Goal: Book appointment/travel/reservation

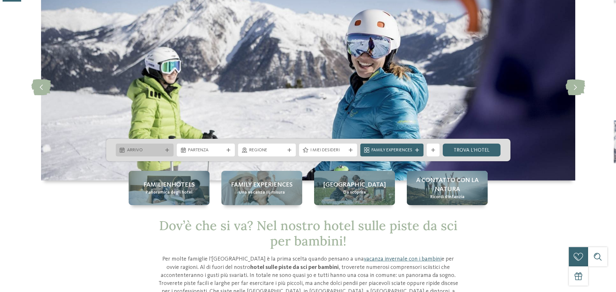
scroll to position [54, 0]
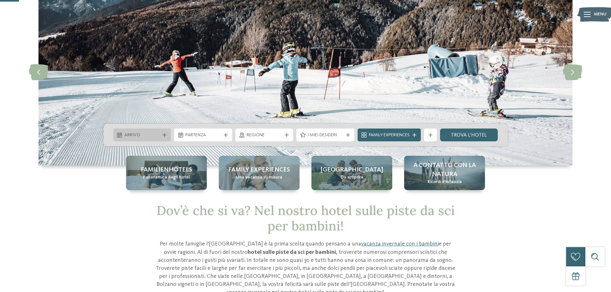
click at [137, 134] on span "Arrivo" at bounding box center [143, 135] width 36 height 6
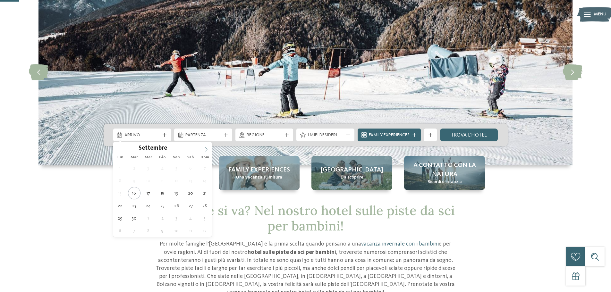
click at [204, 147] on span at bounding box center [206, 147] width 11 height 11
type div "[DATE]"
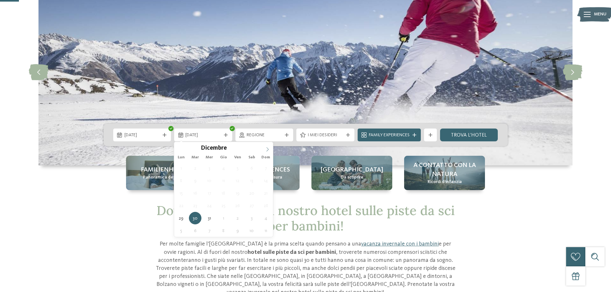
type input "****"
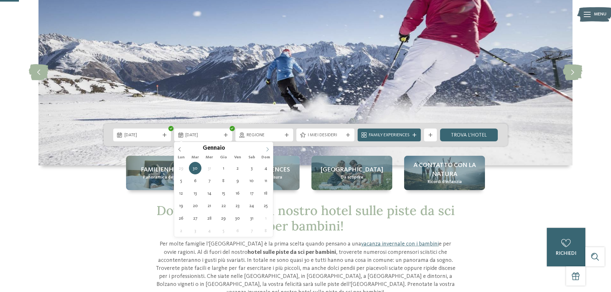
click at [268, 146] on span at bounding box center [267, 147] width 11 height 11
type div "[DATE]"
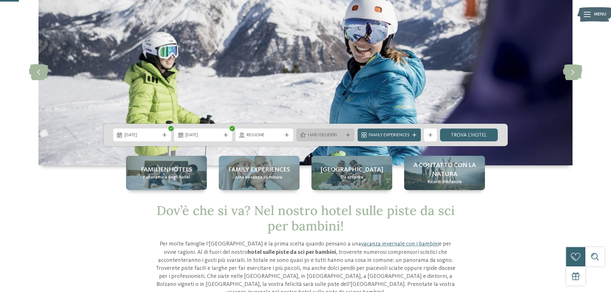
click at [323, 135] on span "I miei desideri" at bounding box center [326, 135] width 36 height 6
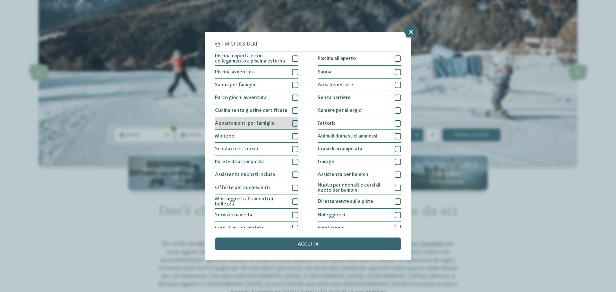
scroll to position [45, 0]
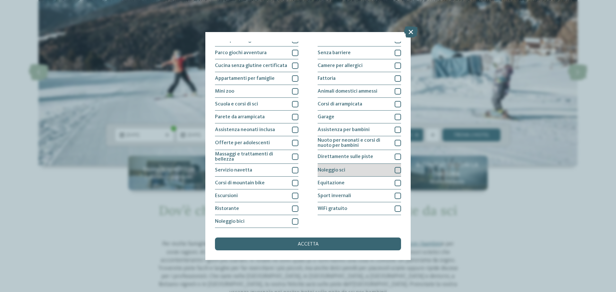
click at [340, 170] on span "Noleggio sci" at bounding box center [332, 170] width 28 height 5
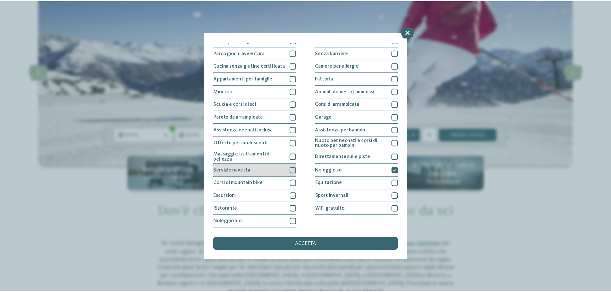
scroll to position [0, 0]
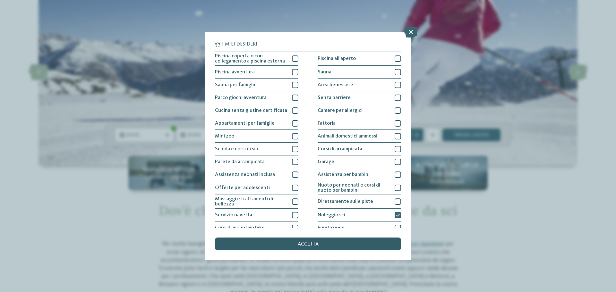
click at [299, 243] on span "accetta" at bounding box center [308, 244] width 21 height 5
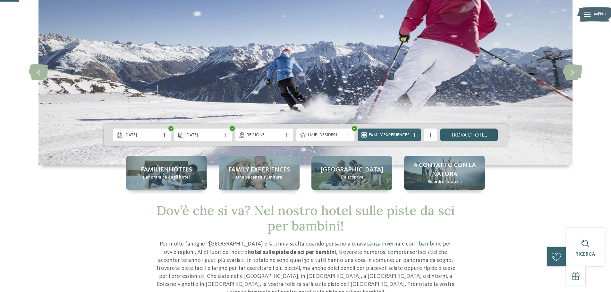
click at [461, 137] on link "trova l’hotel" at bounding box center [469, 135] width 58 height 13
